Goal: Transaction & Acquisition: Purchase product/service

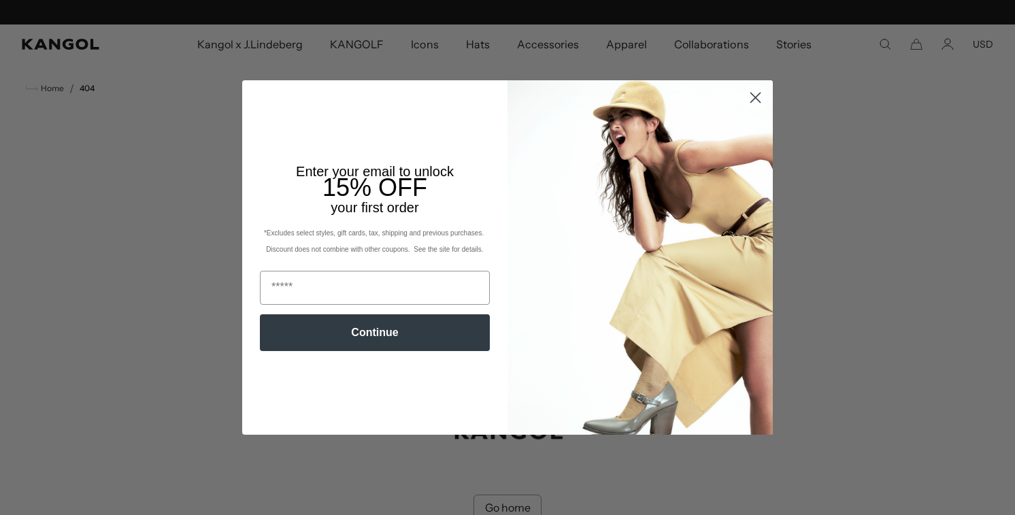
scroll to position [0, 280]
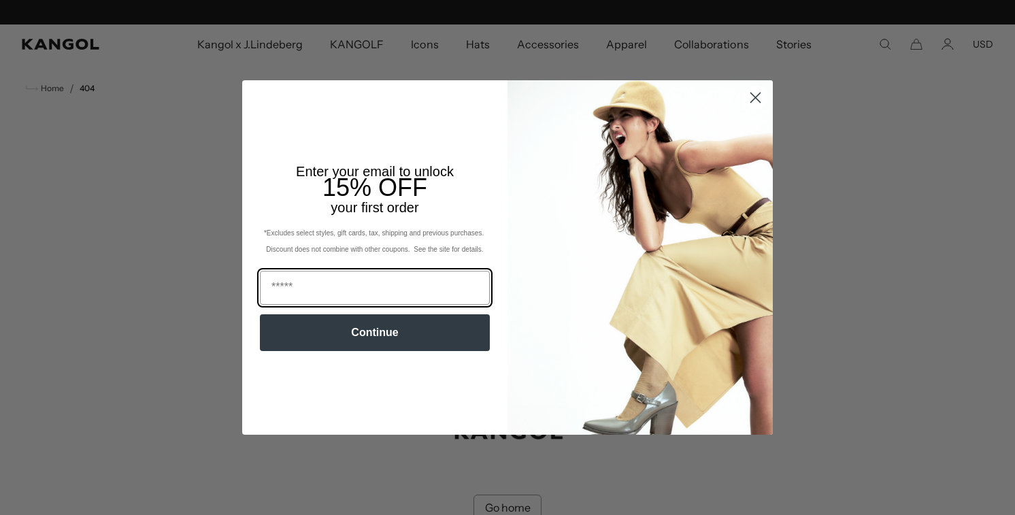
scroll to position [0, 280]
